Goal: Information Seeking & Learning: Learn about a topic

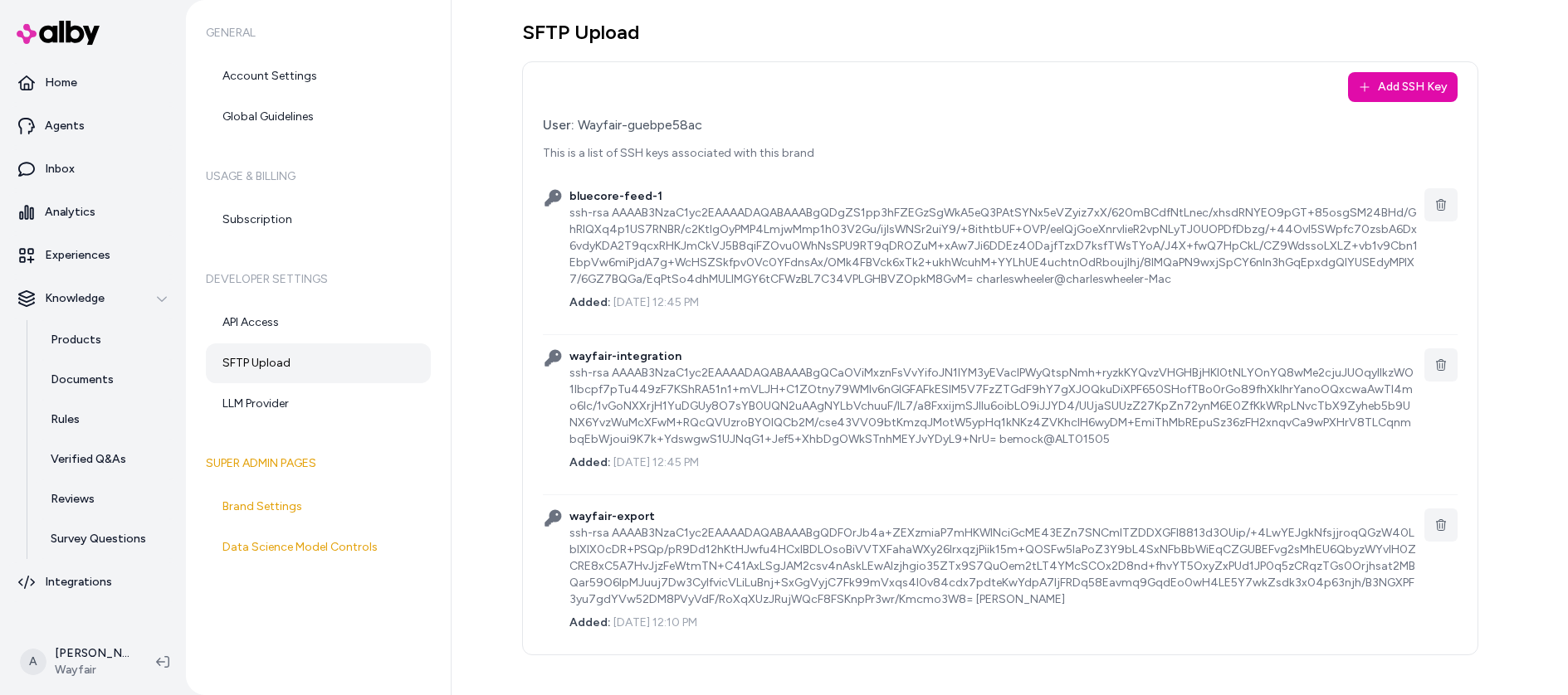
click at [823, 80] on div "Add SSH Key User: Wayfair-guebpe58ac This is a list of SSH keys associated with…" at bounding box center [1000, 359] width 956 height 594
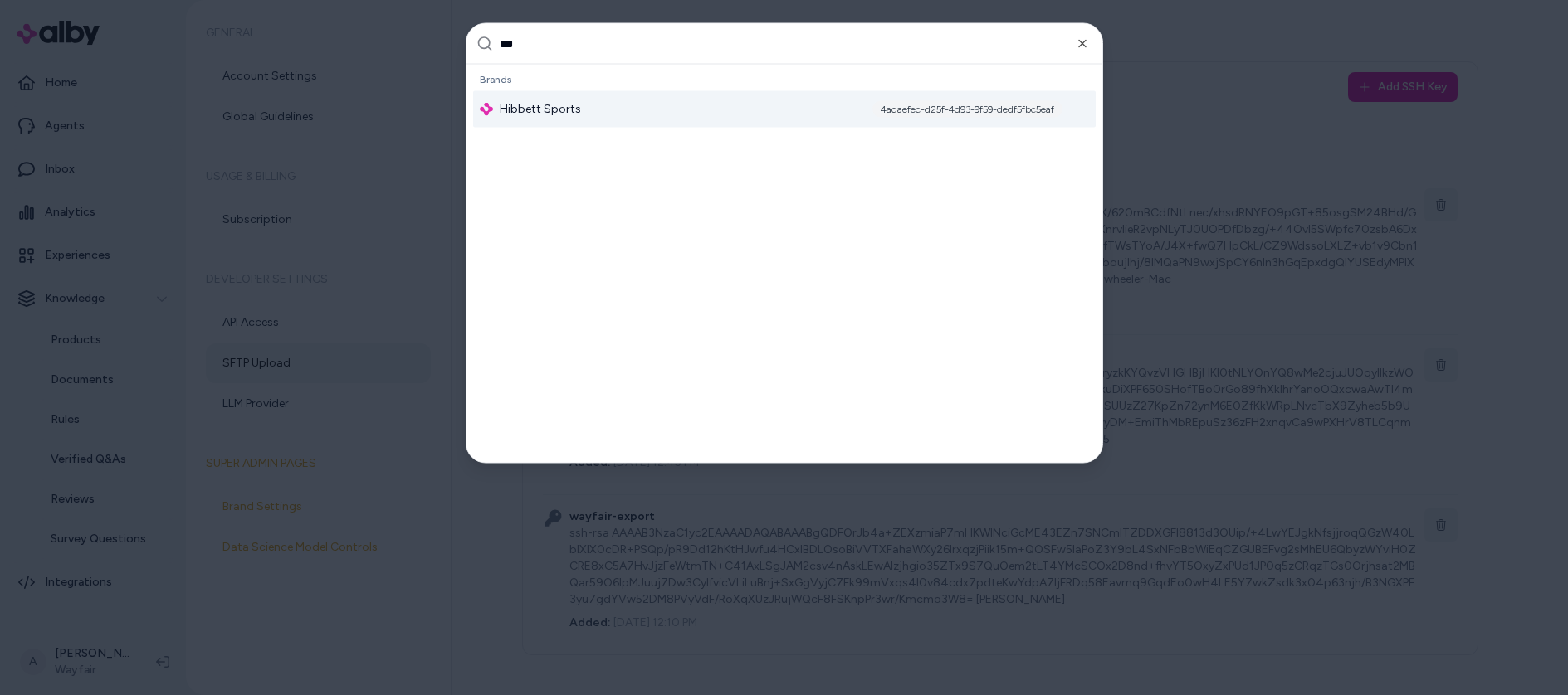
type input "****"
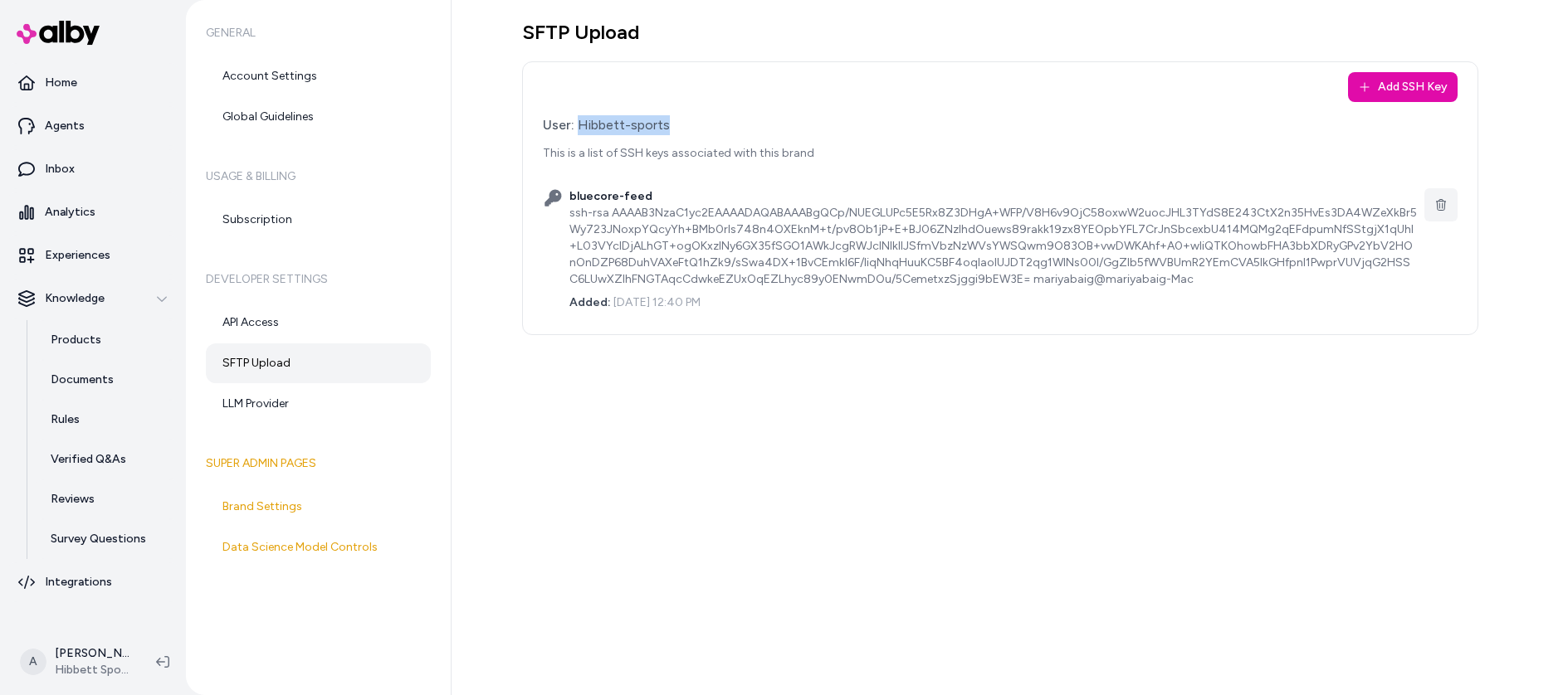
drag, startPoint x: 577, startPoint y: 127, endPoint x: 670, endPoint y: 120, distance: 93.3
click at [670, 120] on div "User: Hibbett-sports" at bounding box center [1000, 125] width 915 height 20
copy div "Hibbett-sports"
click at [1421, 96] on button "Add SSH Key" at bounding box center [1402, 86] width 109 height 30
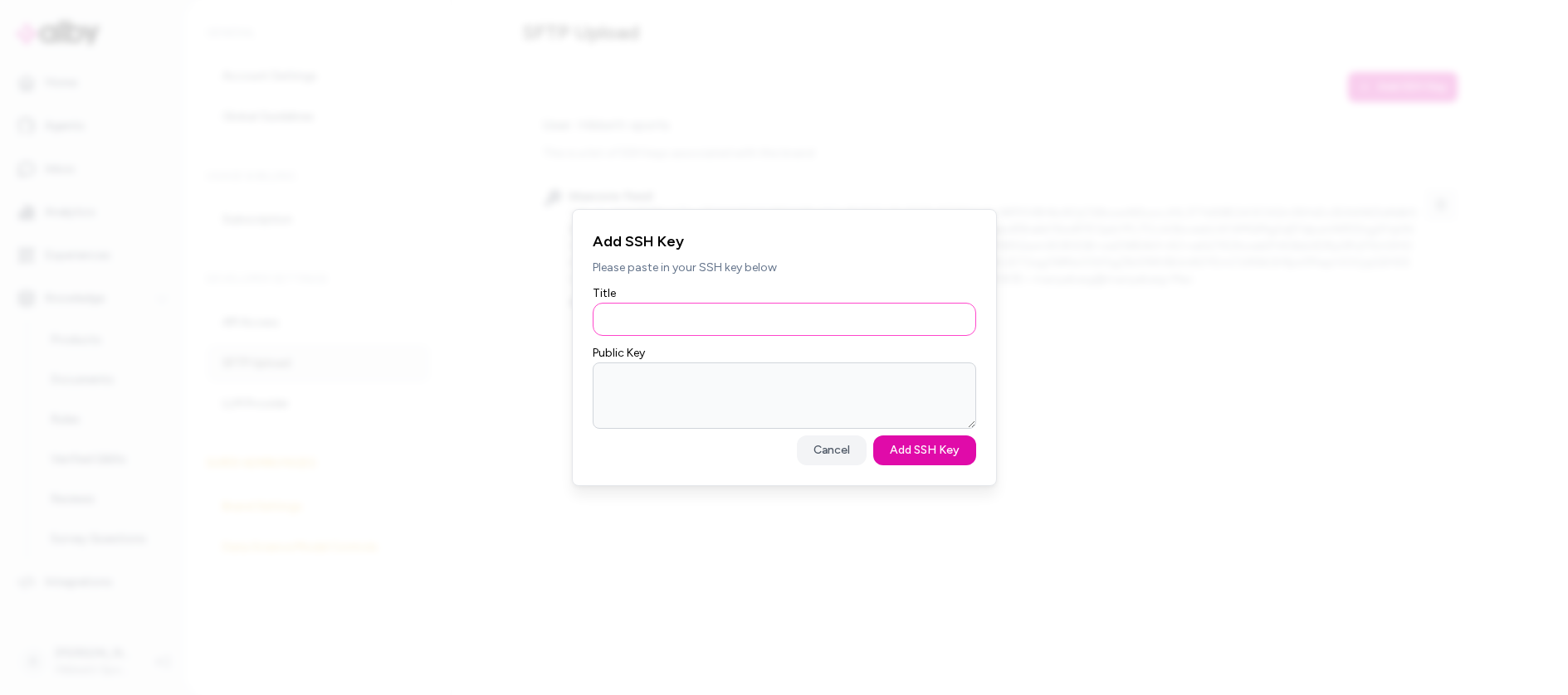
click at [694, 308] on input "Title" at bounding box center [784, 319] width 384 height 33
type input "**********"
paste textarea "**********"
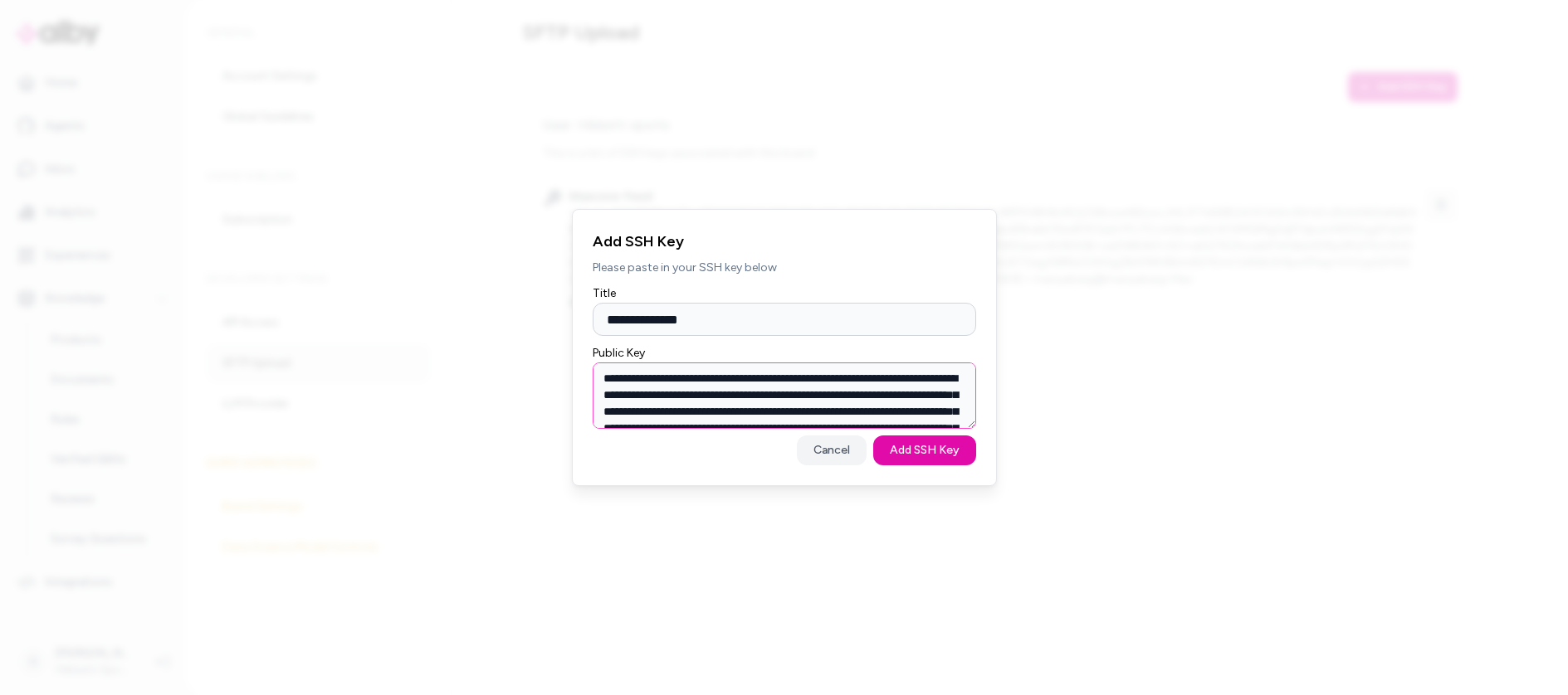
scroll to position [140, 0]
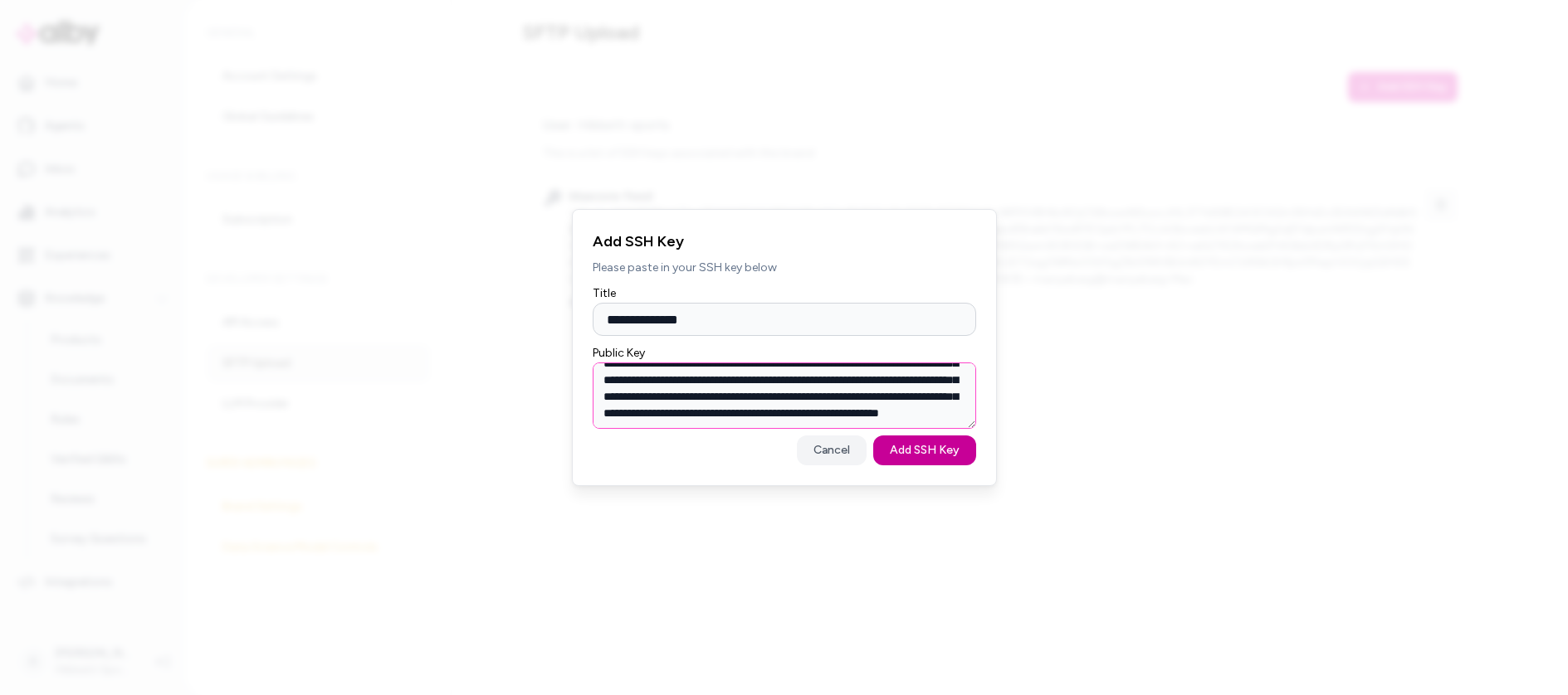
type textarea "**********"
click at [923, 445] on button "Add SSH Key" at bounding box center [924, 450] width 103 height 30
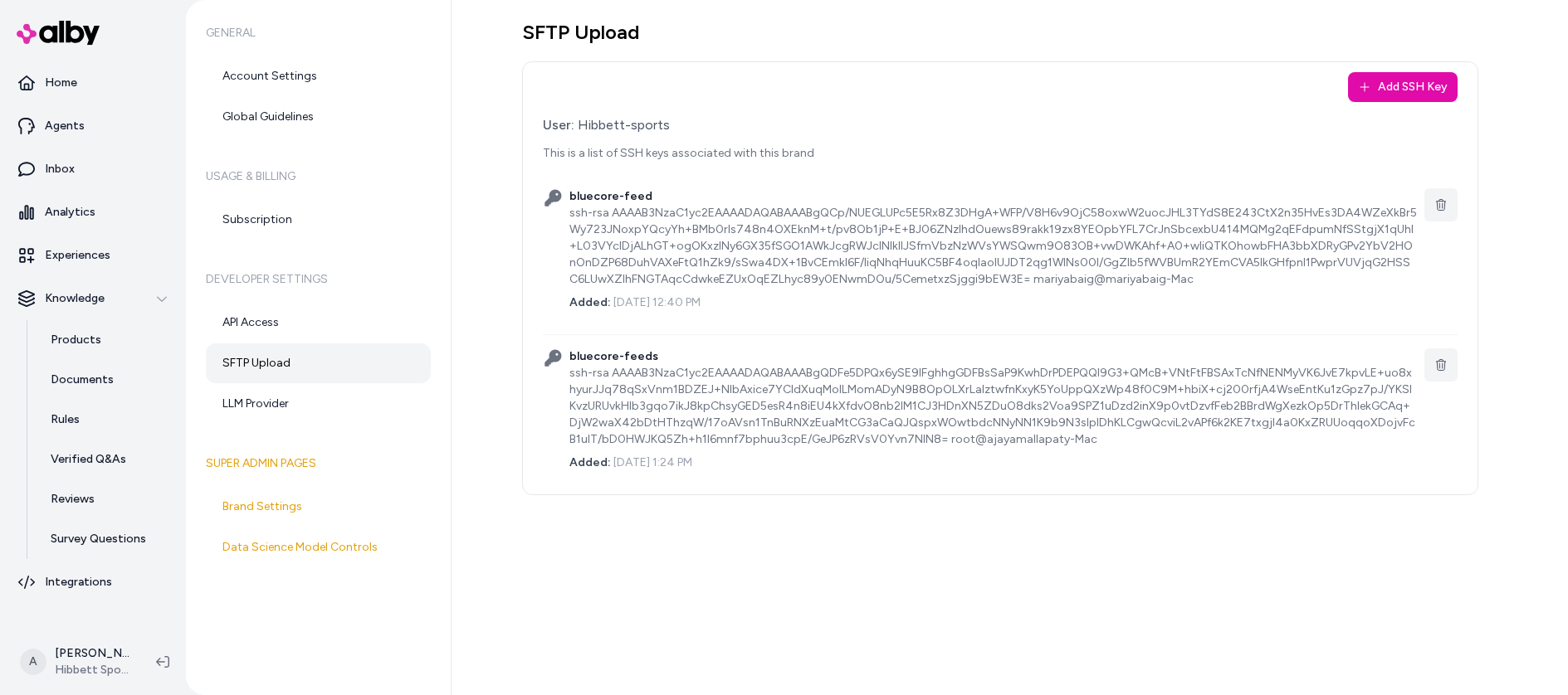
click at [1009, 557] on div "SFTP Upload Add SSH Key User: Hibbett-sports This is a list of SSH keys associa…" at bounding box center [1010, 347] width 1116 height 695
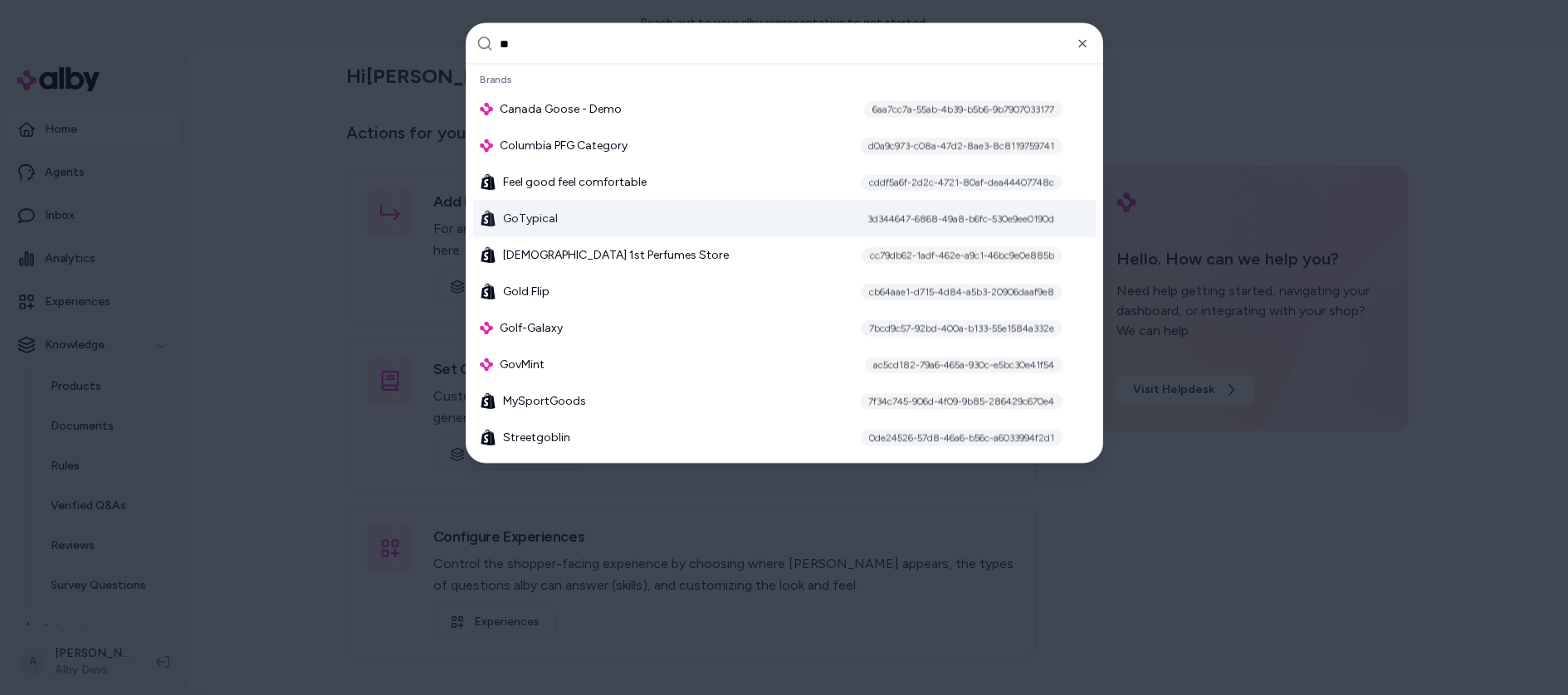
type input "**"
click at [646, 216] on div "GoTypical 3d344647-6868-49a8-b6fc-530e9ee0190d" at bounding box center [784, 218] width 623 height 36
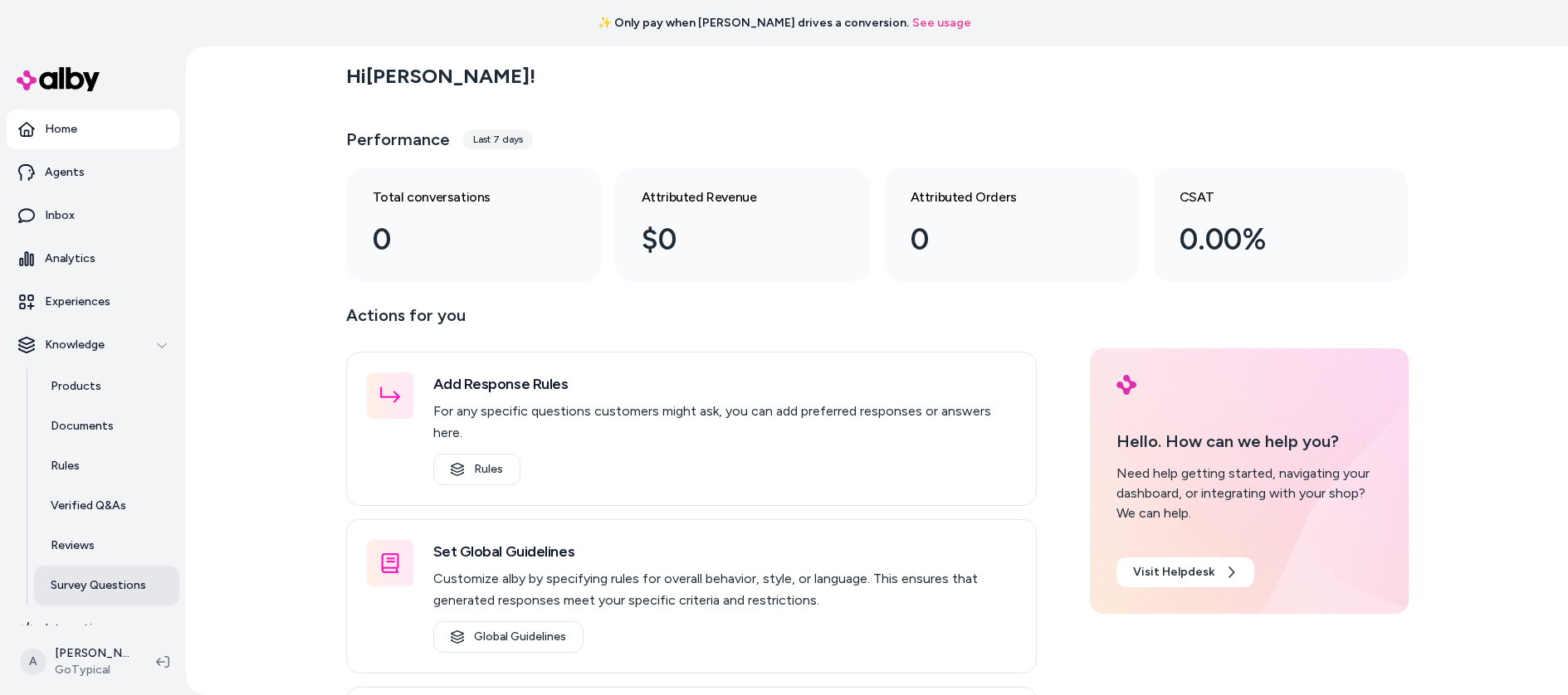
click at [109, 579] on p "Survey Questions" at bounding box center [98, 586] width 96 height 17
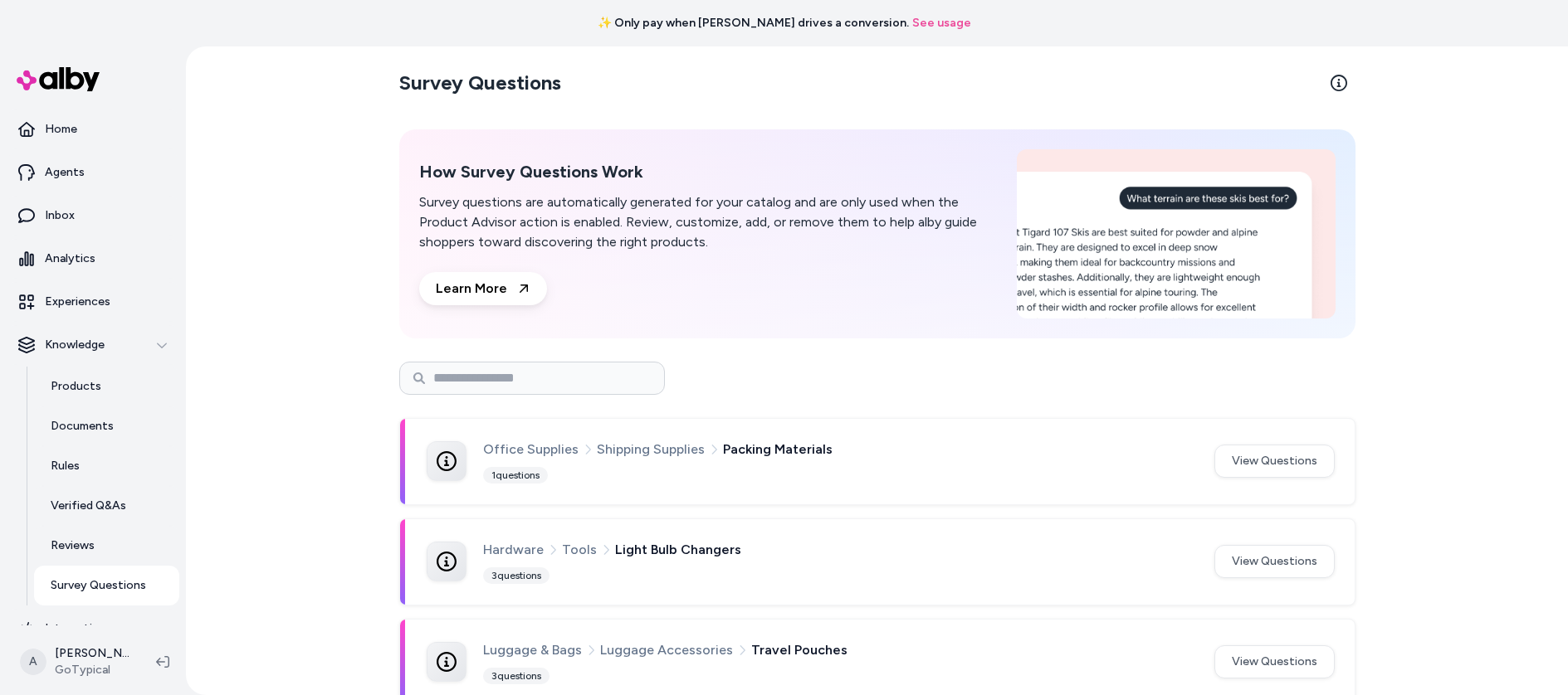
click at [449, 396] on div at bounding box center [877, 378] width 956 height 60
click at [461, 383] on input at bounding box center [532, 378] width 266 height 33
paste input "**********"
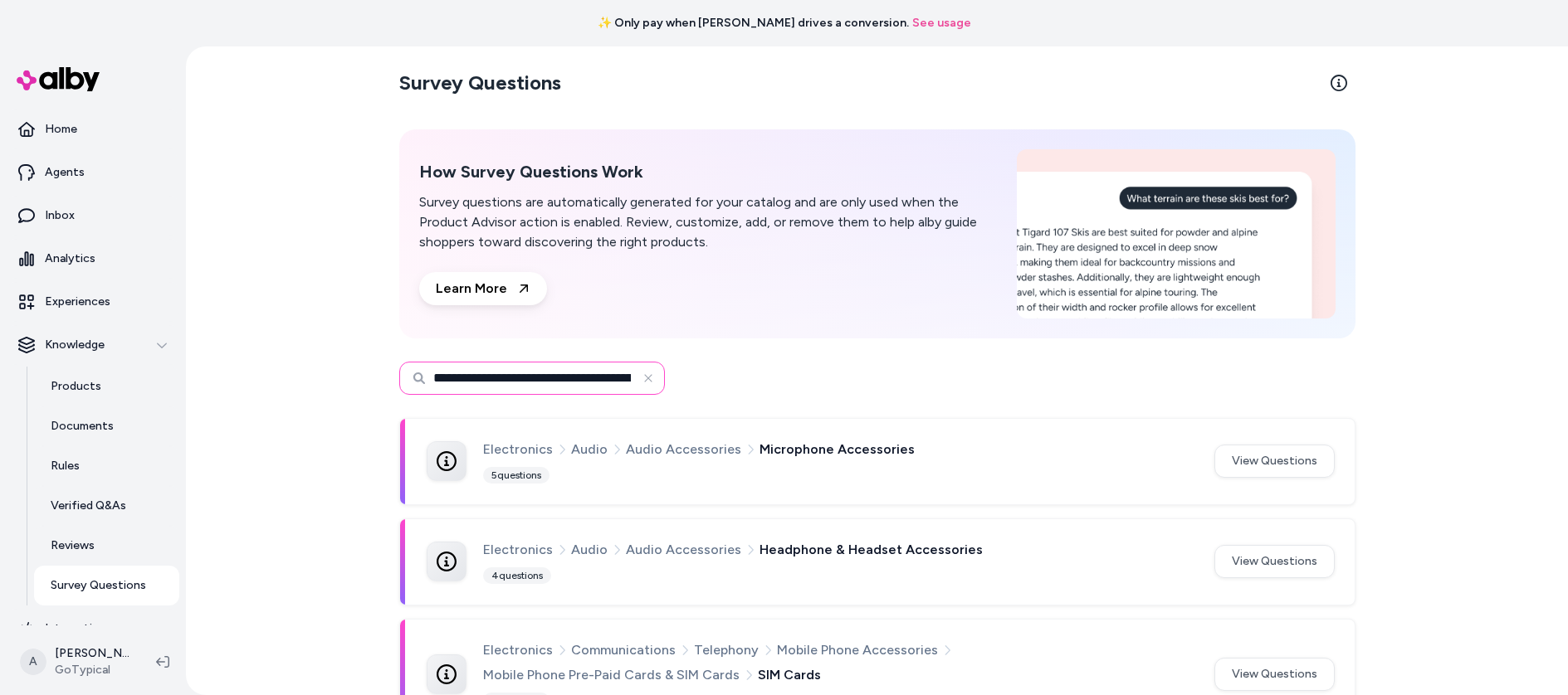
drag, startPoint x: 505, startPoint y: 378, endPoint x: 283, endPoint y: 372, distance: 222.1
click at [283, 372] on div "**********" at bounding box center [876, 371] width 1382 height 648
type input "**********"
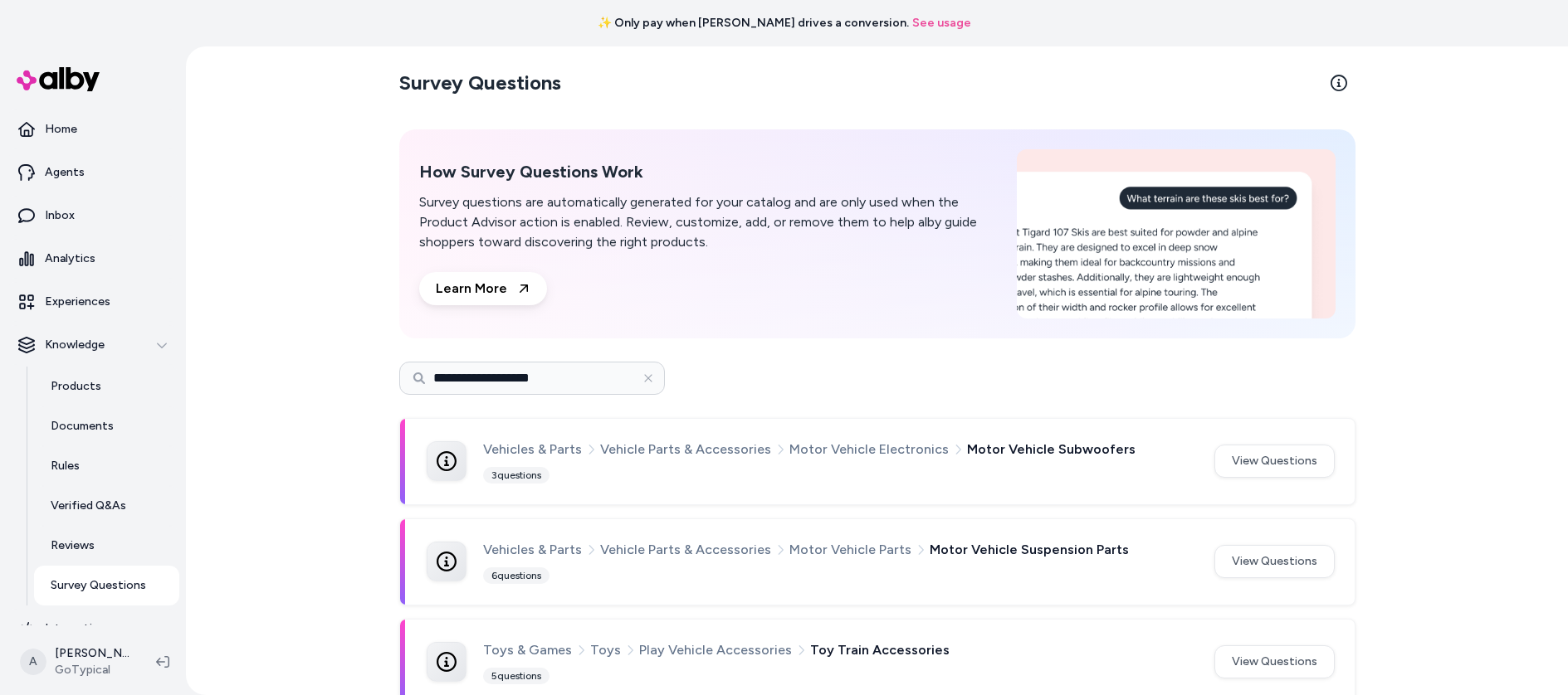
click at [1003, 372] on div "**********" at bounding box center [877, 378] width 956 height 33
click at [573, 449] on span "Vehicles & Parts" at bounding box center [532, 449] width 99 height 21
click at [723, 450] on span "Vehicle Parts & Accessories" at bounding box center [685, 449] width 171 height 21
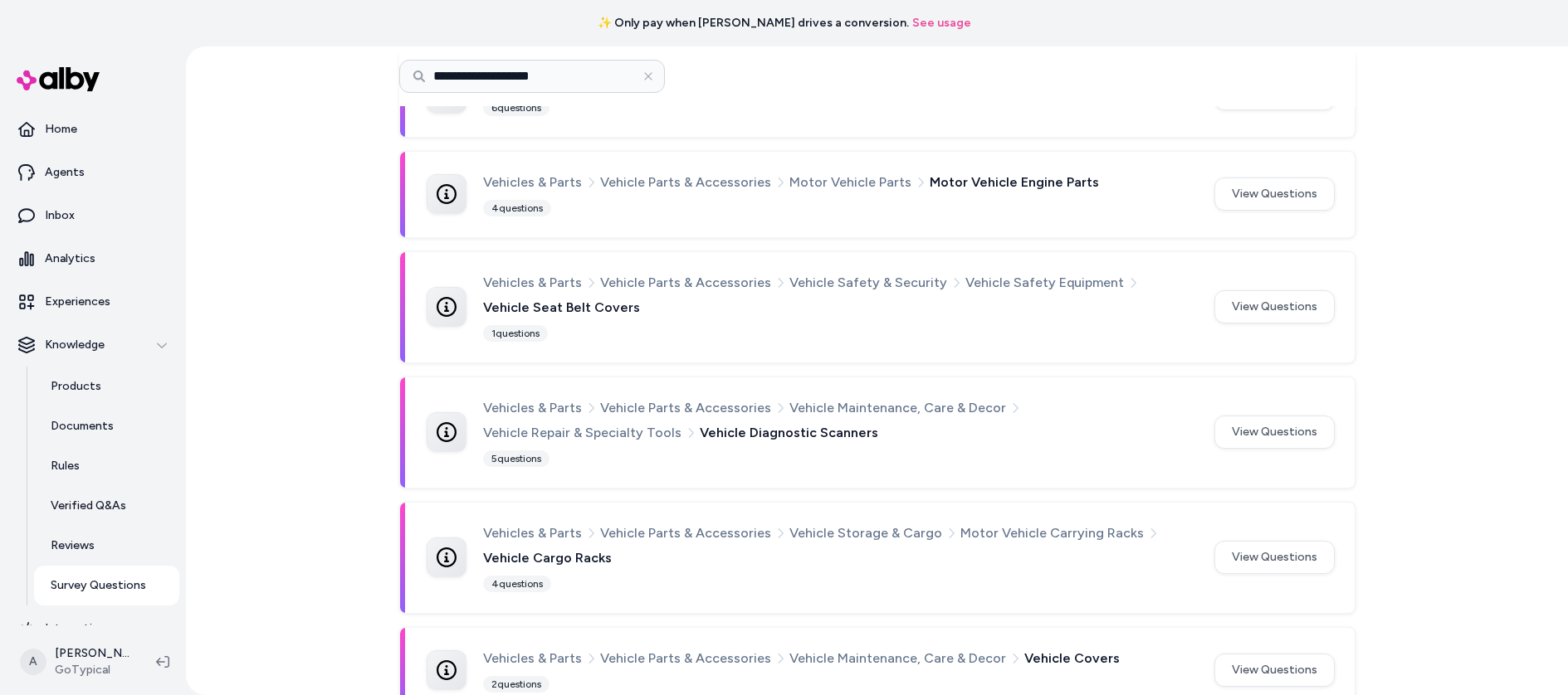
scroll to position [671, 0]
click at [1072, 424] on div "Vehicles & Parts Vehicle Parts & Accessories Vehicle Maintenance, Care & Decor …" at bounding box center [839, 417] width 712 height 47
click at [837, 521] on span "Vehicle Storage & Cargo" at bounding box center [866, 530] width 152 height 21
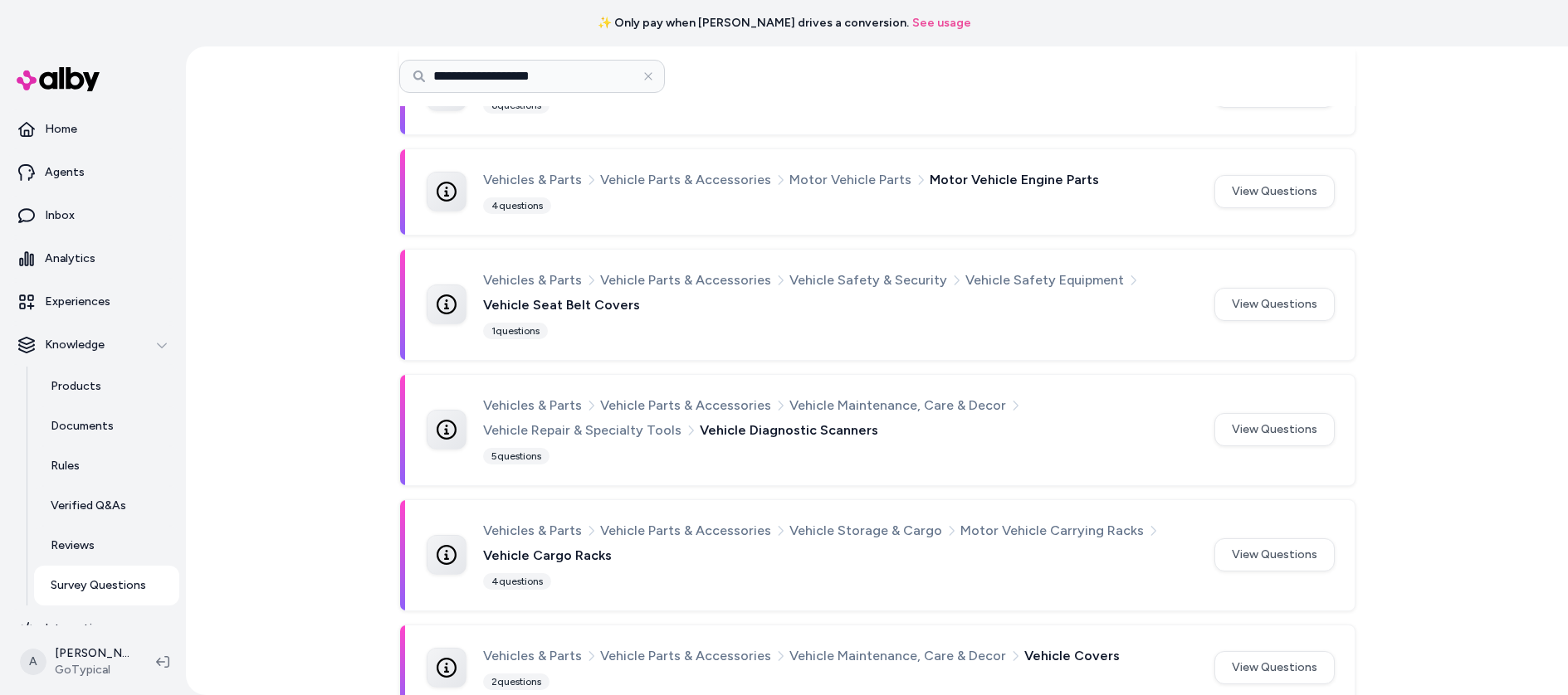
click at [1020, 528] on span "Motor Vehicle Carrying Racks" at bounding box center [1052, 530] width 184 height 21
drag, startPoint x: 623, startPoint y: 551, endPoint x: 990, endPoint y: 557, distance: 367.0
click at [623, 551] on div "Vehicles & Parts Vehicle Parts & Accessories Vehicle Storage & Cargo Motor Vehi…" at bounding box center [839, 543] width 712 height 47
click at [1288, 557] on button "View Questions" at bounding box center [1274, 554] width 120 height 33
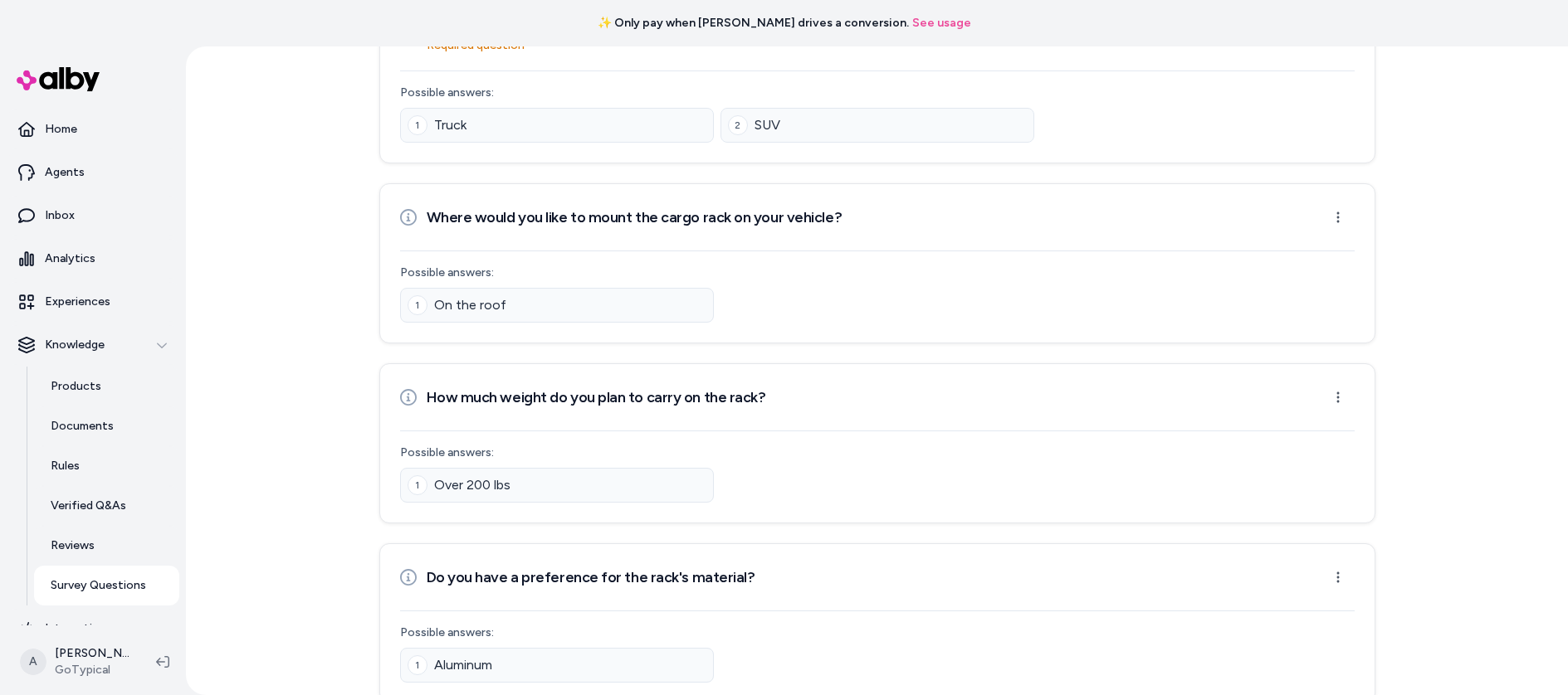
scroll to position [286, 0]
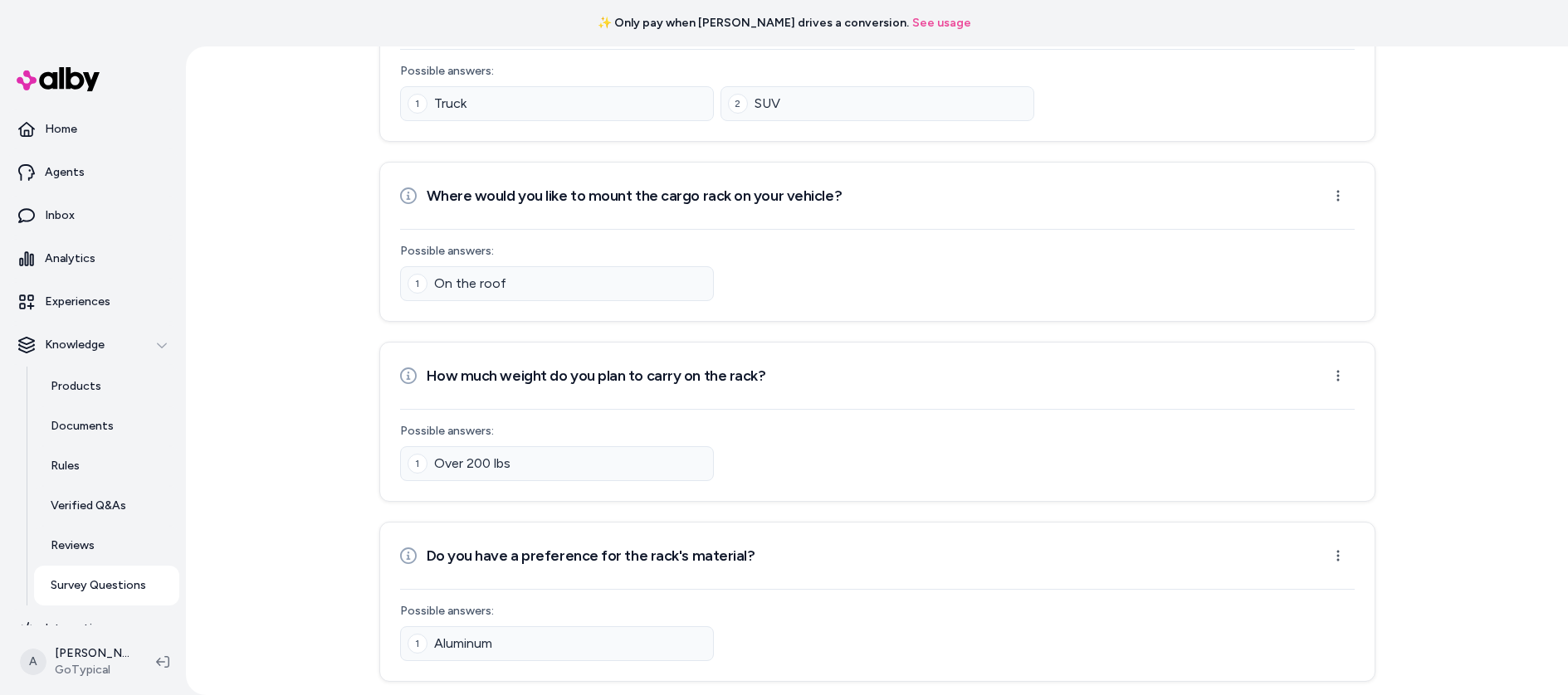
click at [1484, 356] on div "Back to Categories Questions New Survey Question New Vehicles & Parts > Vehicle…" at bounding box center [876, 371] width 1382 height 648
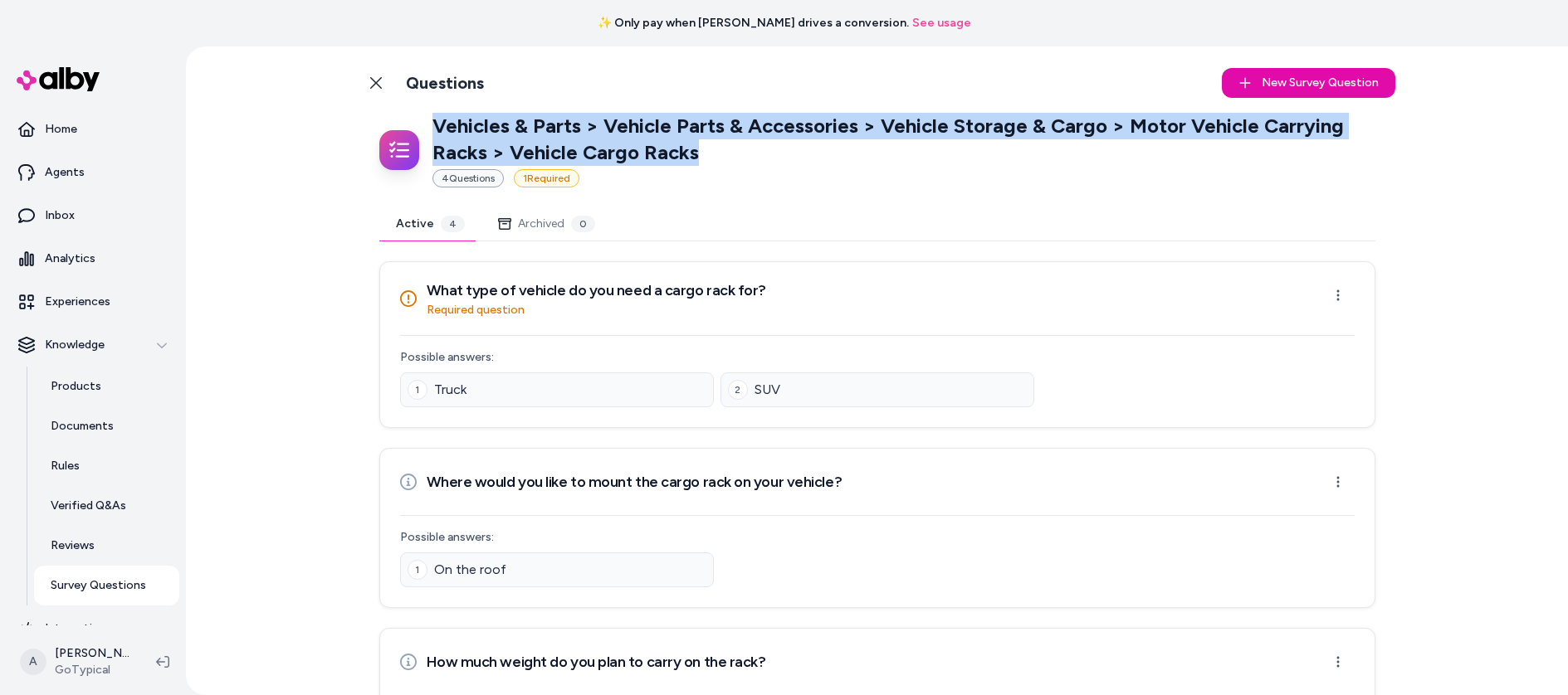
drag, startPoint x: 430, startPoint y: 130, endPoint x: 797, endPoint y: 163, distance: 368.5
click at [797, 163] on p "Vehicles & Parts > Vehicle Parts & Accessories > Vehicle Storage & Cargo > Moto…" at bounding box center [903, 139] width 943 height 53
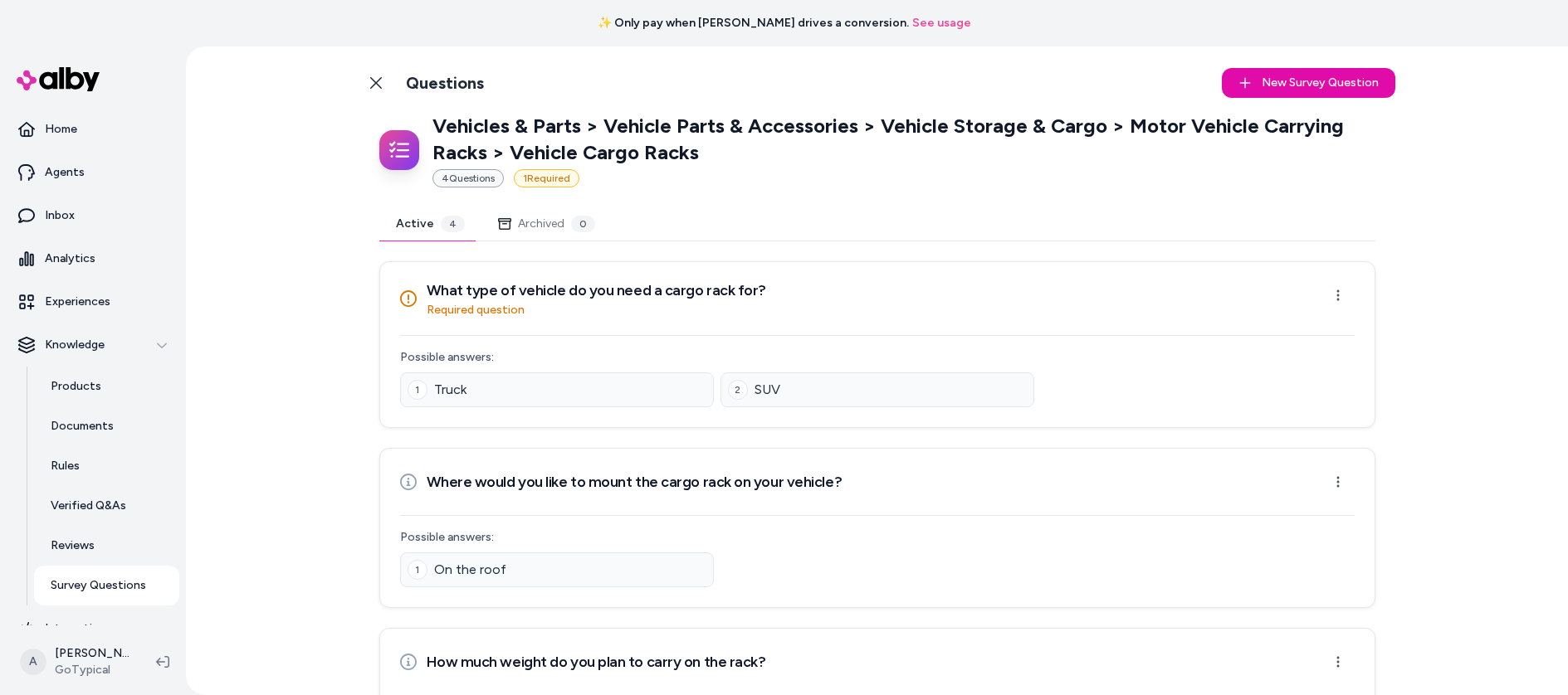
drag, startPoint x: 687, startPoint y: 143, endPoint x: 591, endPoint y: 143, distance: 96.0
click at [685, 143] on p "Vehicles & Parts > Vehicle Parts & Accessories > Vehicle Storage & Cargo > Moto…" at bounding box center [903, 139] width 943 height 53
click at [588, 144] on p "Vehicles & Parts > Vehicle Parts & Accessories > Vehicle Storage & Cargo > Moto…" at bounding box center [903, 139] width 943 height 53
click at [507, 146] on p "Vehicles & Parts > Vehicle Parts & Accessories > Vehicle Storage & Cargo > Moto…" at bounding box center [903, 139] width 943 height 53
drag, startPoint x: 512, startPoint y: 150, endPoint x: 734, endPoint y: 158, distance: 222.1
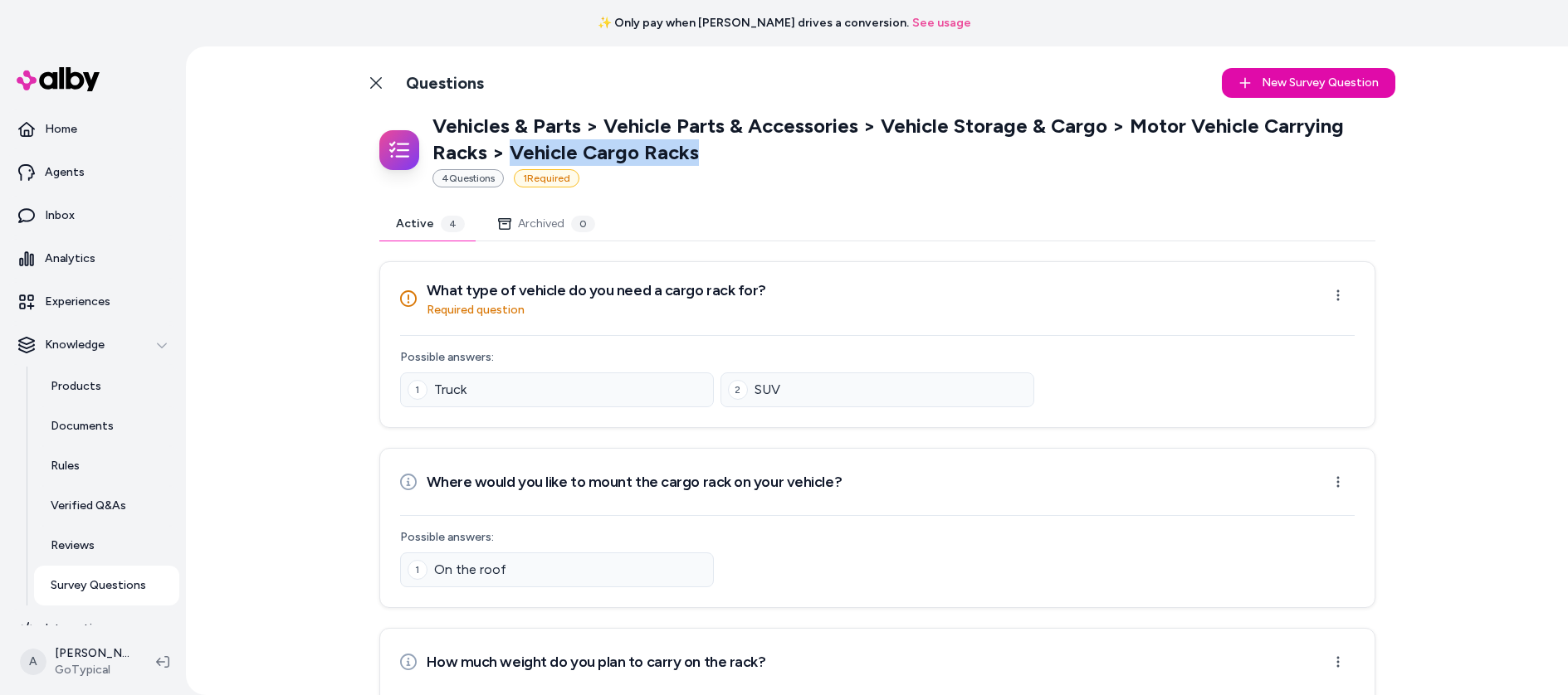
click at [734, 158] on p "Vehicles & Parts > Vehicle Parts & Accessories > Vehicle Storage & Cargo > Moto…" at bounding box center [903, 139] width 943 height 53
click at [441, 135] on p "Vehicles & Parts > Vehicle Parts & Accessories > Vehicle Storage & Cargo > Moto…" at bounding box center [903, 139] width 943 height 53
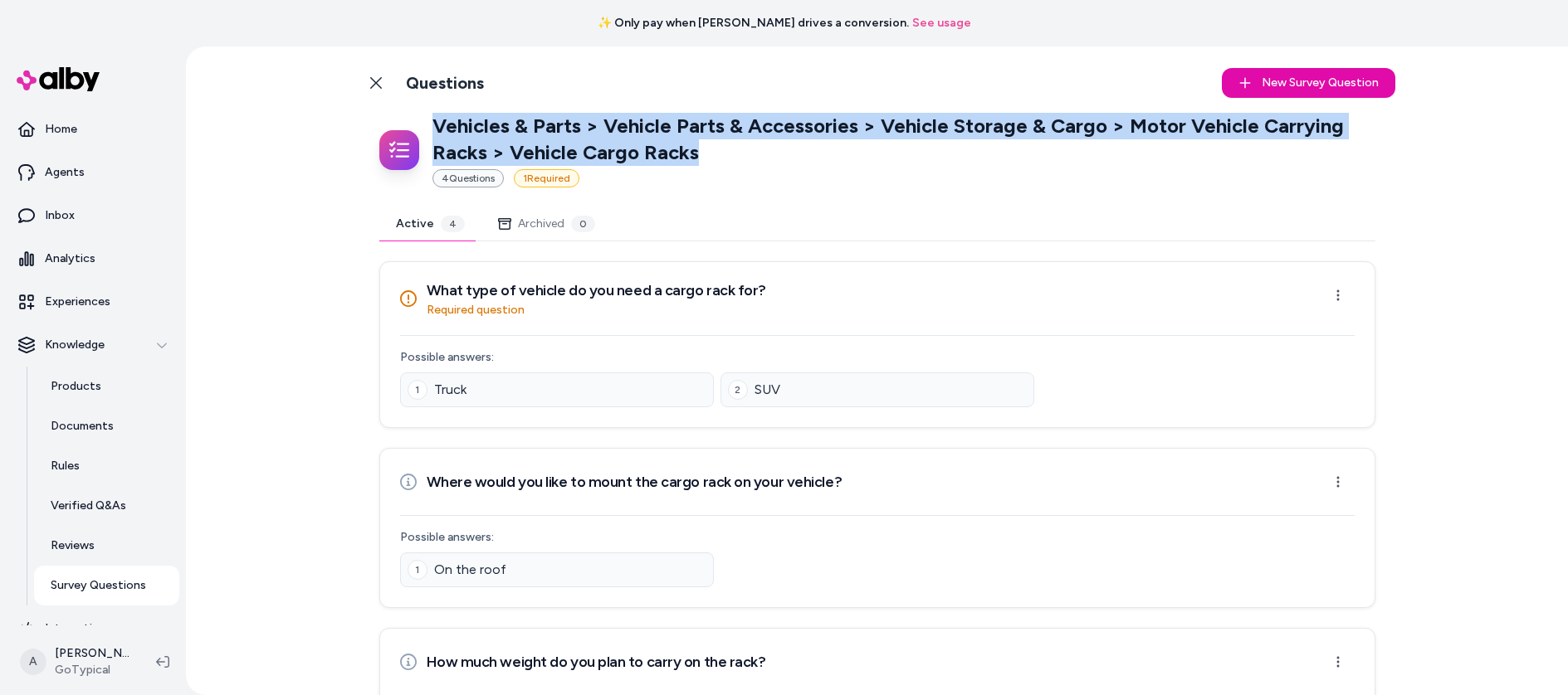
drag, startPoint x: 430, startPoint y: 127, endPoint x: 709, endPoint y: 146, distance: 279.6
click at [709, 146] on p "Vehicles & Parts > Vehicle Parts & Accessories > Vehicle Storage & Cargo > Moto…" at bounding box center [903, 139] width 943 height 53
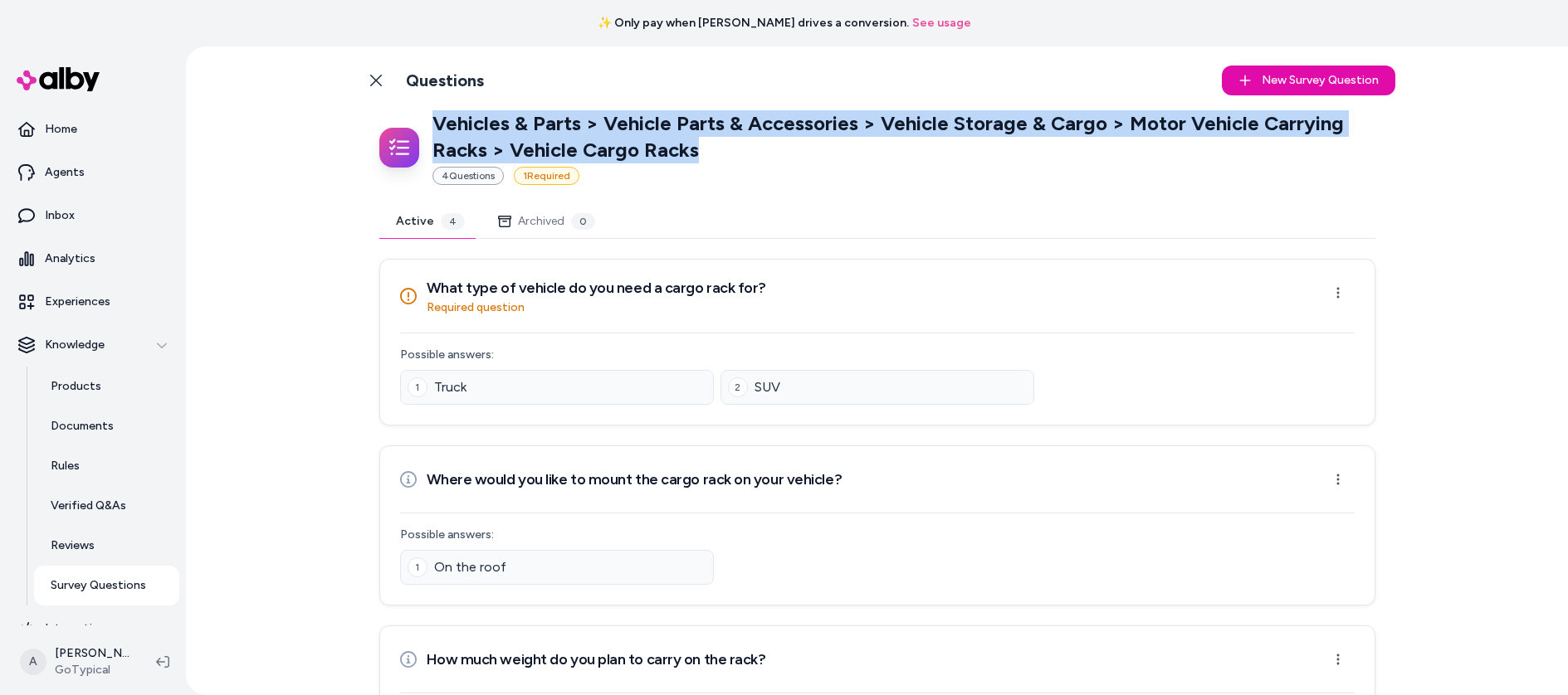
scroll to position [3, 0]
click at [497, 137] on p "Vehicles & Parts > Vehicle Parts & Accessories > Vehicle Storage & Cargo > Moto…" at bounding box center [903, 135] width 943 height 53
drag, startPoint x: 440, startPoint y: 123, endPoint x: 726, endPoint y: 140, distance: 286.5
click at [726, 140] on p "Vehicles & Parts > Vehicle Parts & Accessories > Vehicle Storage & Cargo > Moto…" at bounding box center [903, 135] width 943 height 53
click at [728, 144] on p "Vehicles & Parts > Vehicle Parts & Accessories > Vehicle Storage & Cargo > Moto…" at bounding box center [903, 135] width 943 height 53
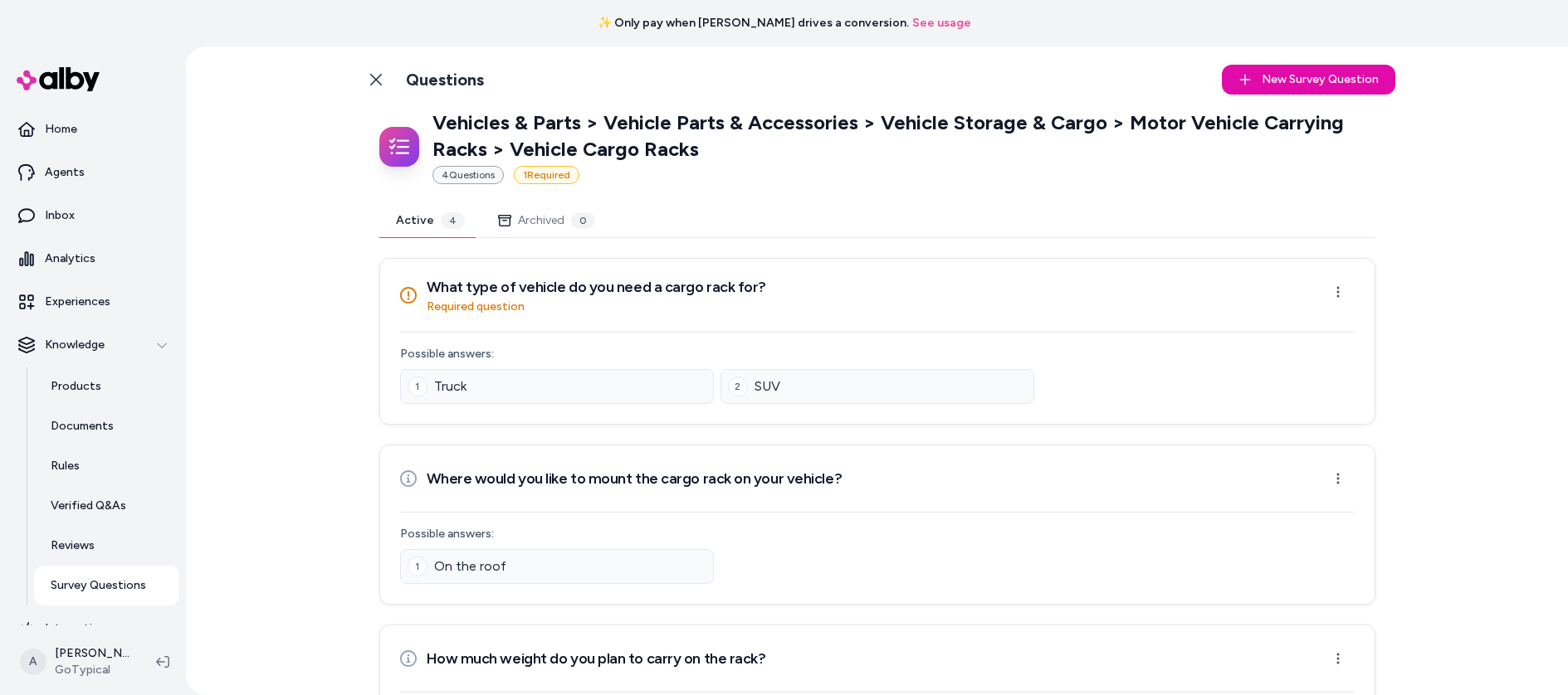
click at [435, 128] on p "Vehicles & Parts > Vehicle Parts & Accessories > Vehicle Storage & Cargo > Moto…" at bounding box center [903, 135] width 943 height 53
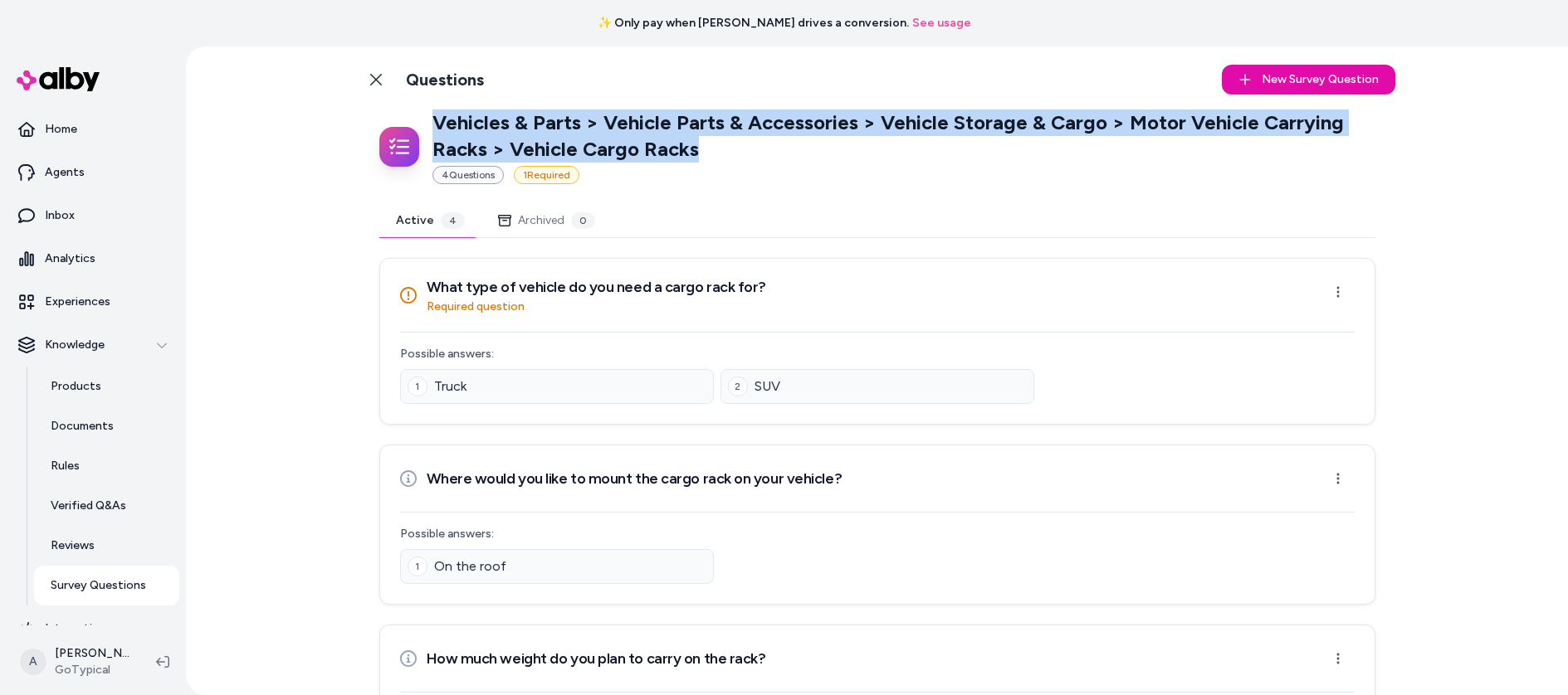
drag, startPoint x: 452, startPoint y: 127, endPoint x: 677, endPoint y: 152, distance: 226.4
click at [677, 152] on p "Vehicles & Parts > Vehicle Parts & Accessories > Vehicle Storage & Cargo > Moto…" at bounding box center [903, 135] width 943 height 53
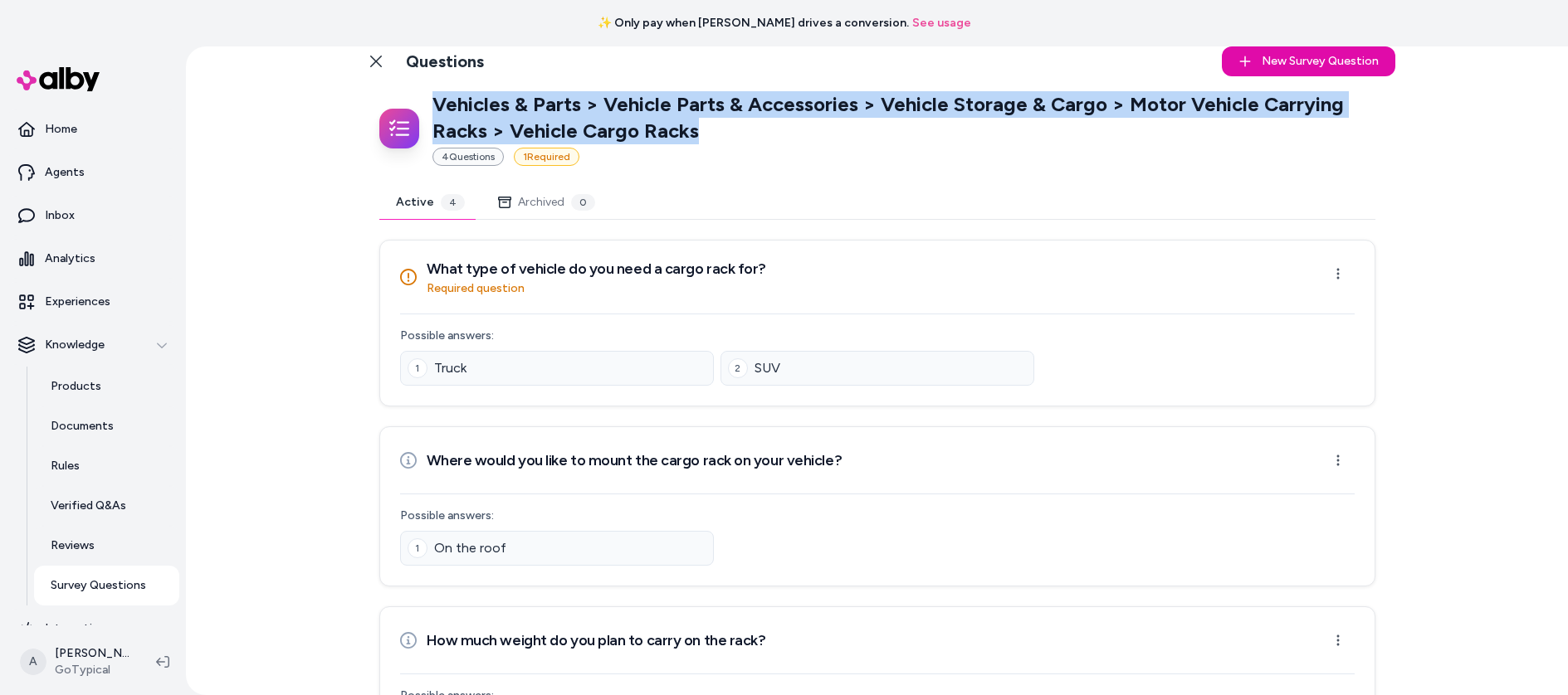
scroll to position [286, 0]
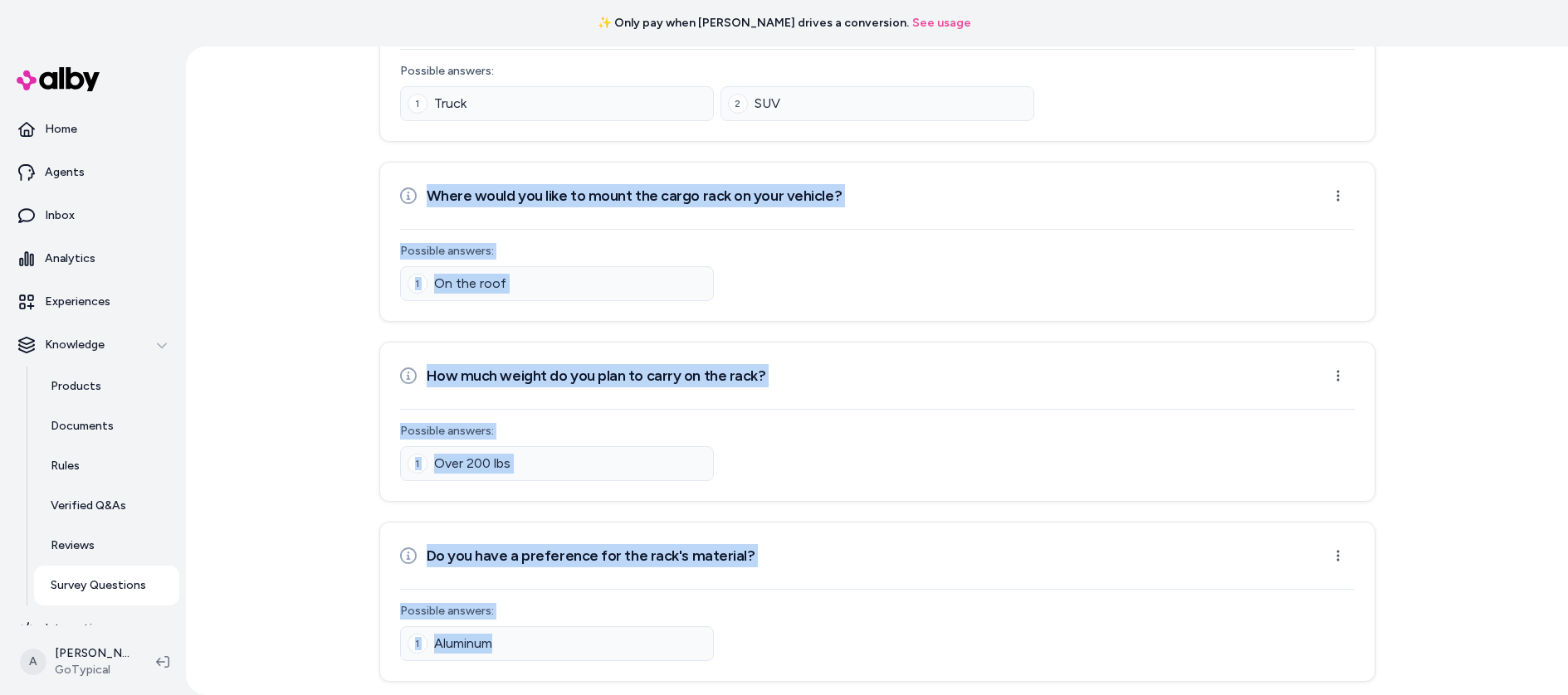
drag, startPoint x: 426, startPoint y: 196, endPoint x: 823, endPoint y: 637, distance: 593.4
click at [823, 637] on div "What type of vehicle do you need a cargo rack for? Required question Open menu …" at bounding box center [878, 328] width 996 height 707
click at [823, 637] on div "1 Aluminum" at bounding box center [877, 643] width 955 height 35
drag, startPoint x: 426, startPoint y: 193, endPoint x: 775, endPoint y: 645, distance: 571.1
click at [775, 645] on div "What type of vehicle do you need a cargo rack for? Required question Open menu …" at bounding box center [878, 328] width 996 height 707
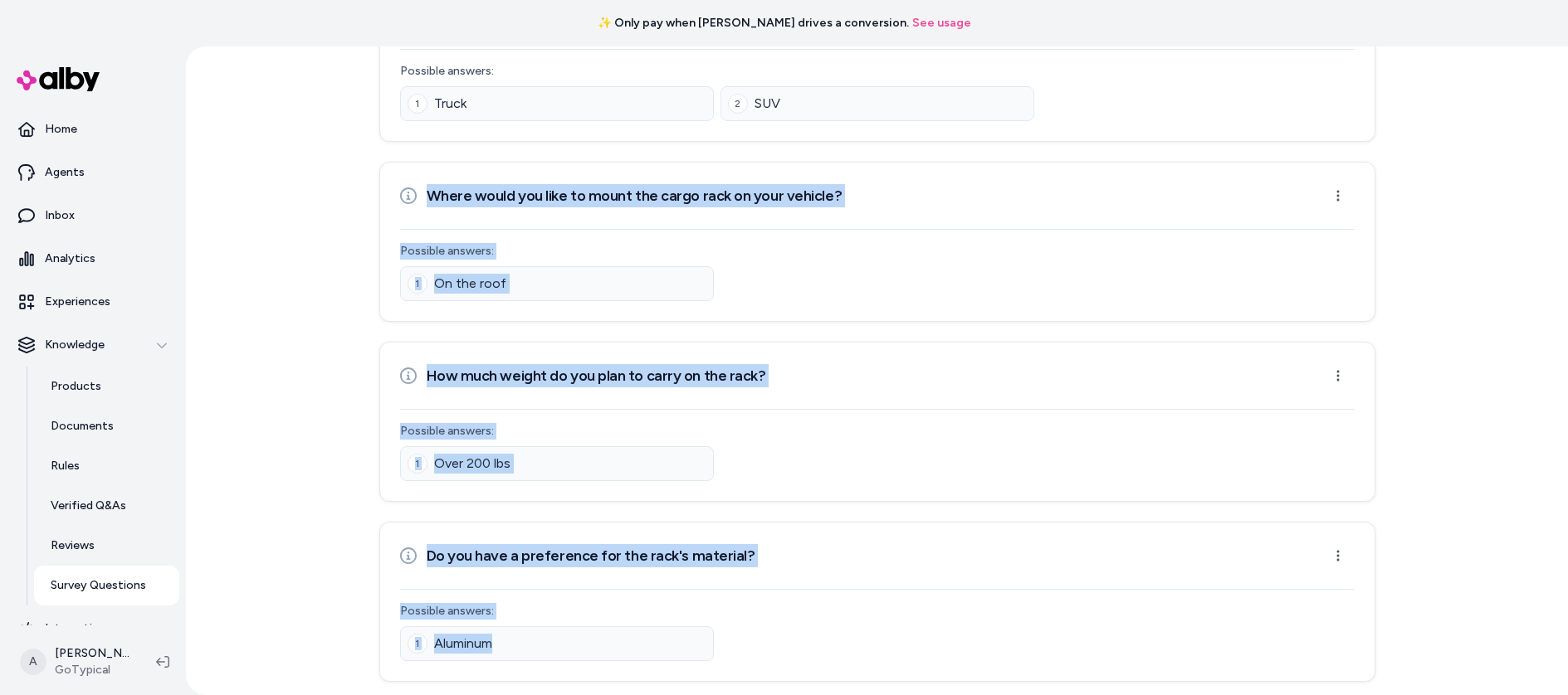
click at [583, 632] on div "1 Aluminum" at bounding box center [557, 643] width 313 height 35
